Goal: Find specific page/section: Find specific page/section

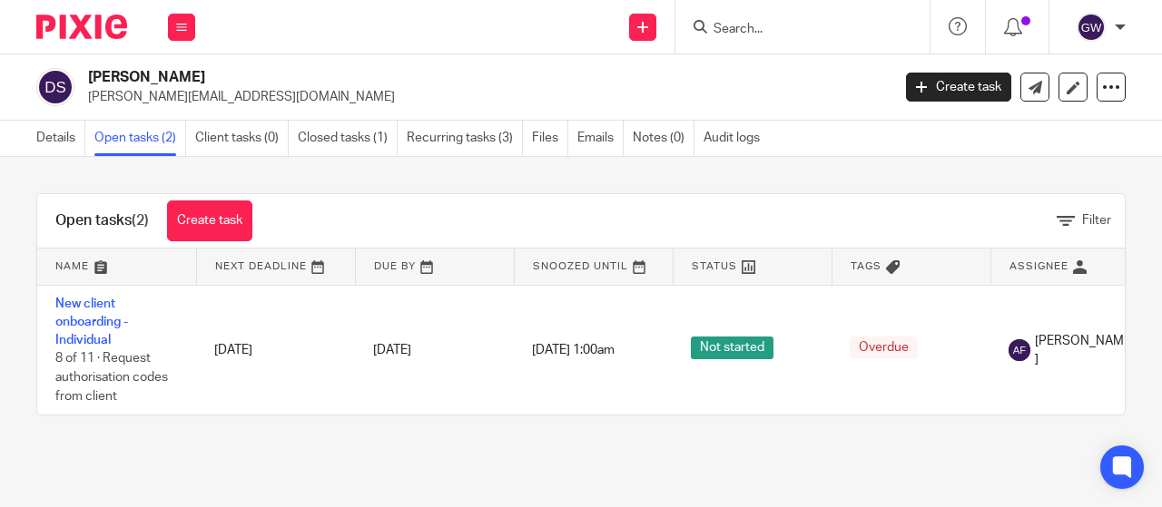
scroll to position [0, 211]
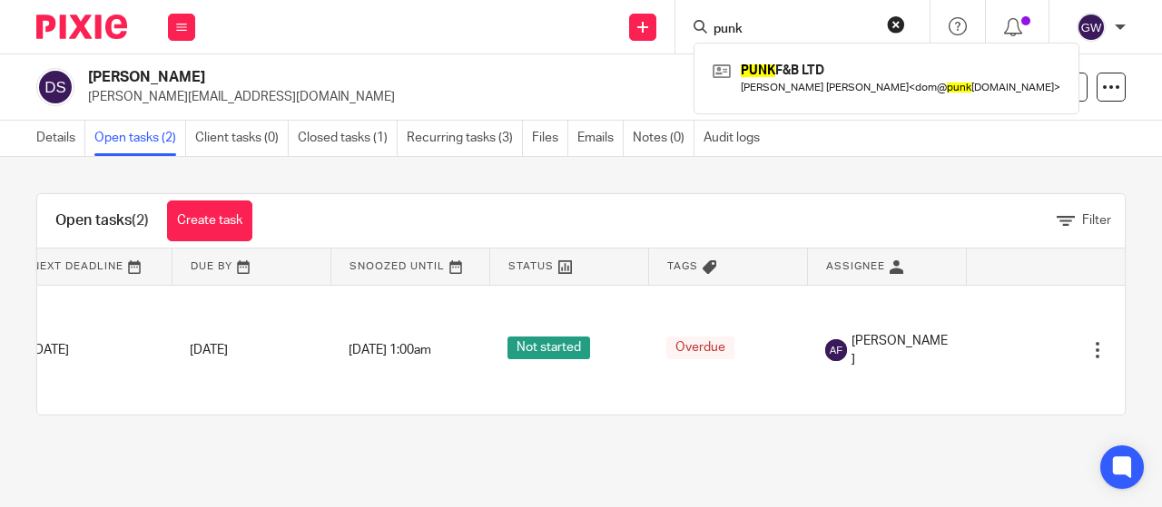
type input "punk"
click at [820, 50] on div "PUNK F&B LTD [PERSON_NAME] [PERSON_NAME] < dom@ punk [DOMAIN_NAME] >" at bounding box center [886, 78] width 386 height 71
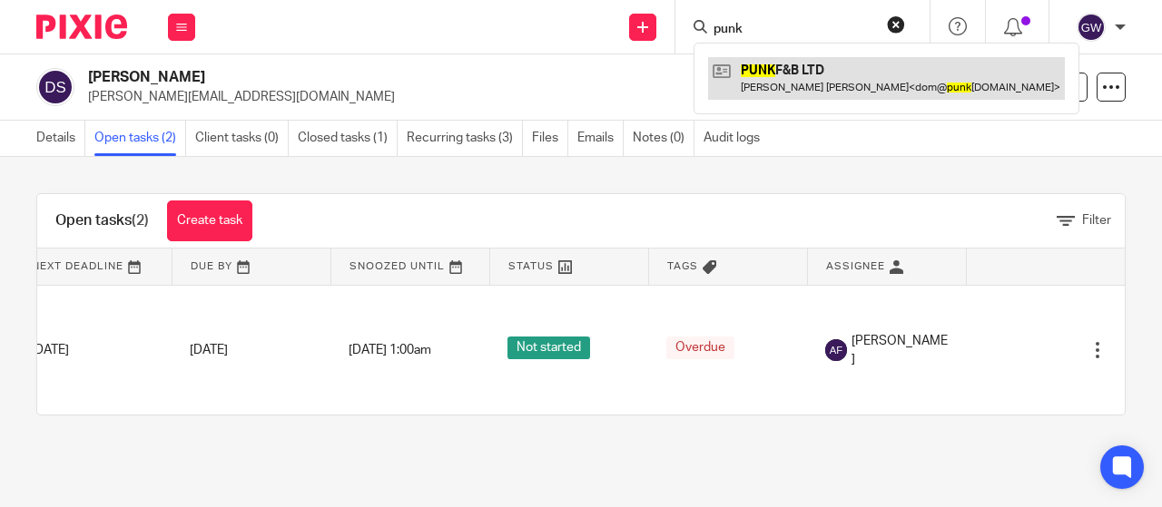
click at [831, 63] on link at bounding box center [886, 78] width 357 height 42
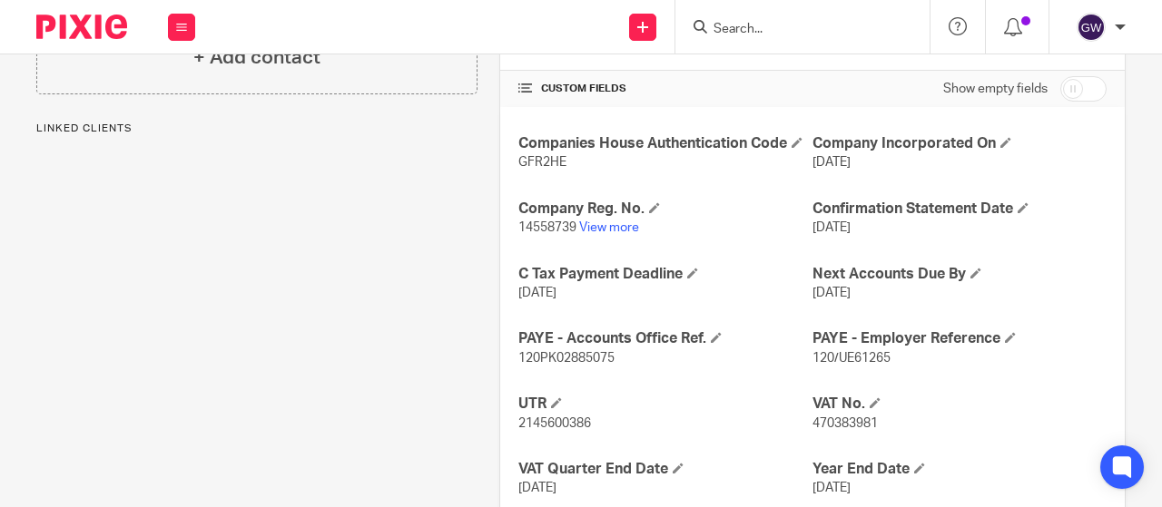
scroll to position [454, 0]
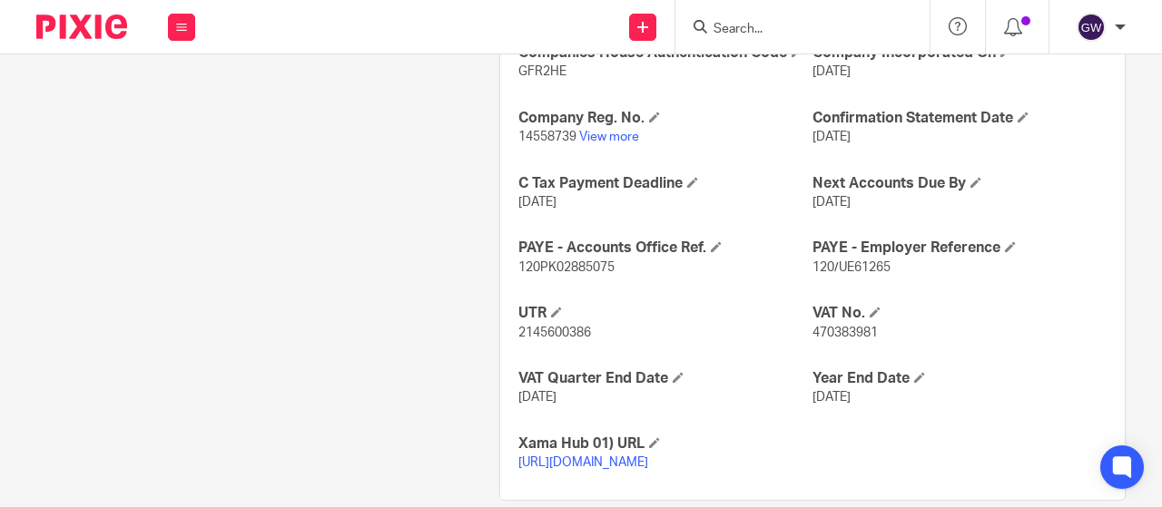
click at [844, 339] on span "470383981" at bounding box center [844, 333] width 65 height 13
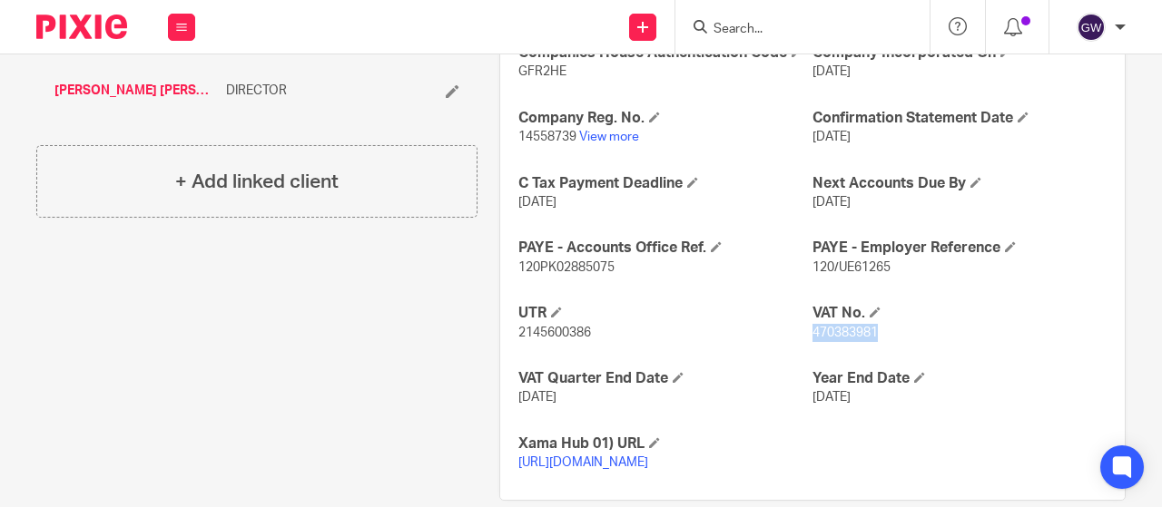
copy span "470383981"
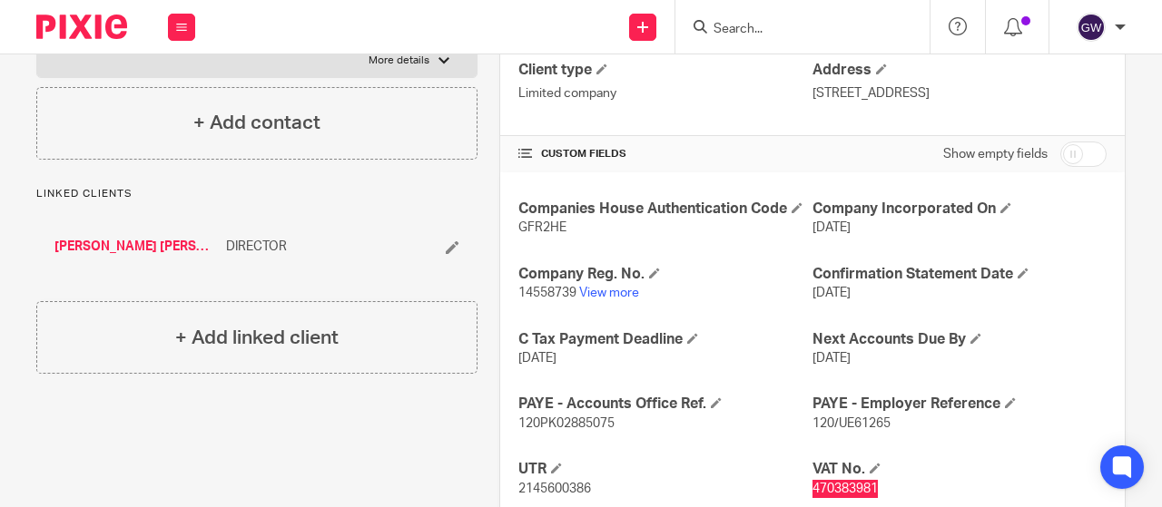
scroll to position [0, 0]
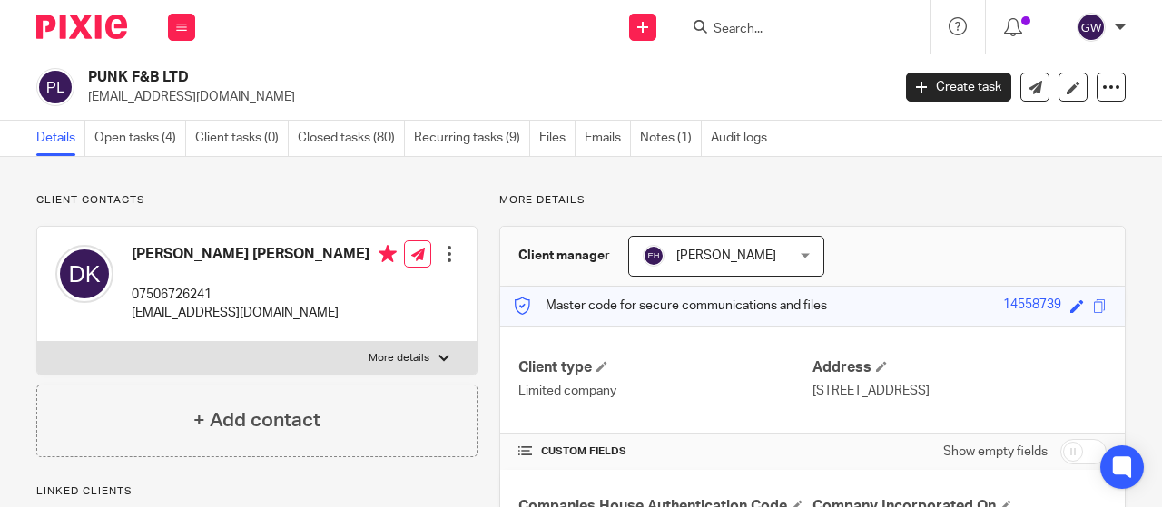
click at [735, 33] on input "Search" at bounding box center [793, 30] width 163 height 16
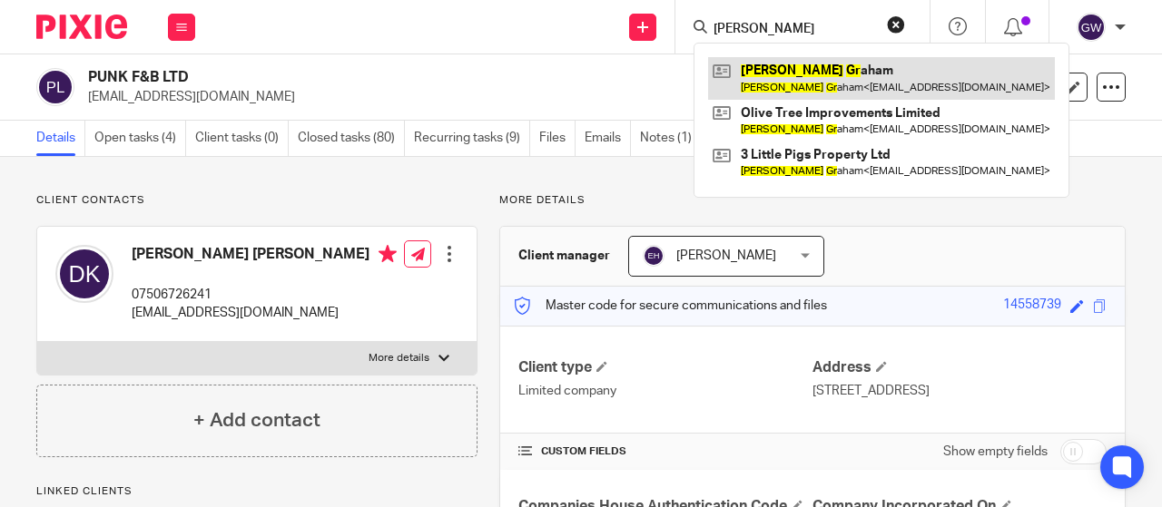
type input "ross gr"
click at [744, 59] on link at bounding box center [881, 78] width 347 height 42
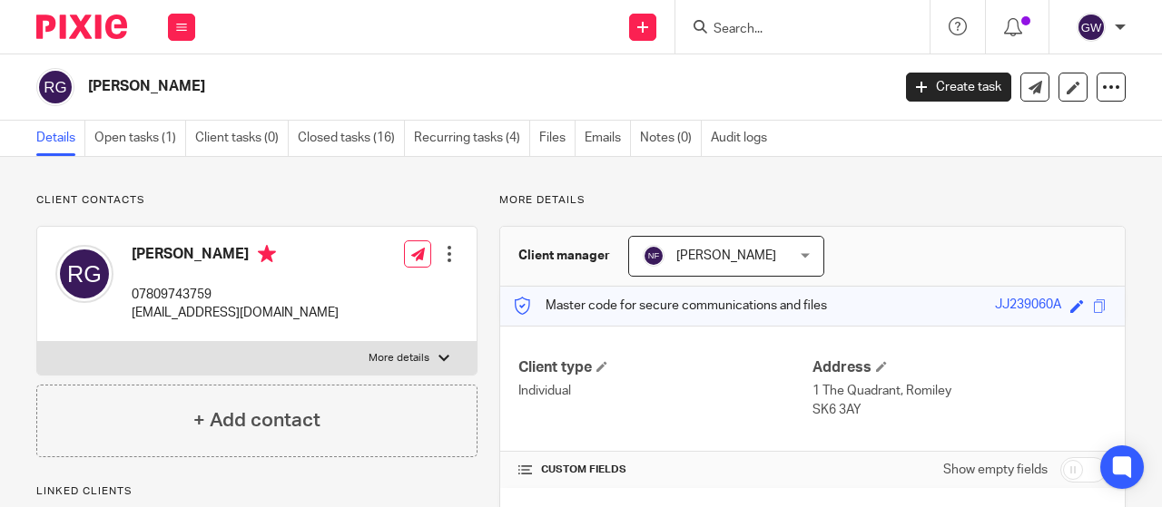
click at [98, 152] on link "Open tasks (1)" at bounding box center [140, 138] width 92 height 35
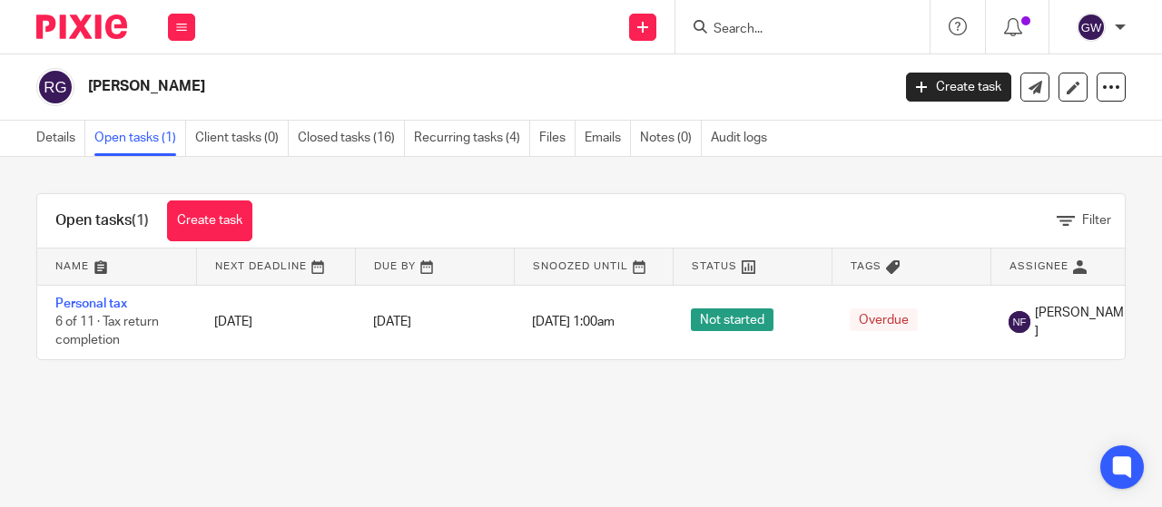
scroll to position [0, 211]
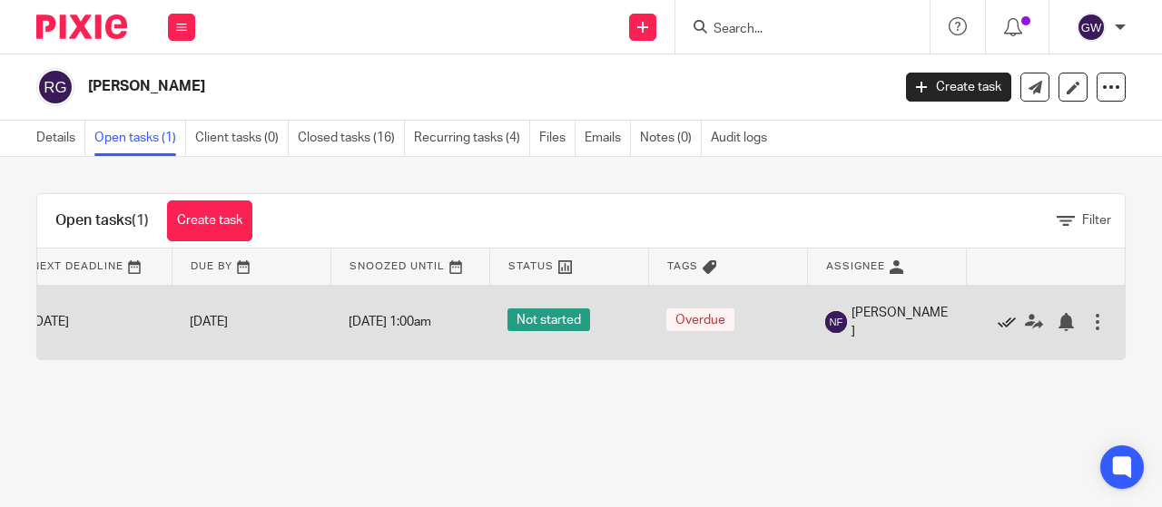
click at [997, 319] on icon at bounding box center [1006, 322] width 18 height 18
